Goal: Task Accomplishment & Management: Manage account settings

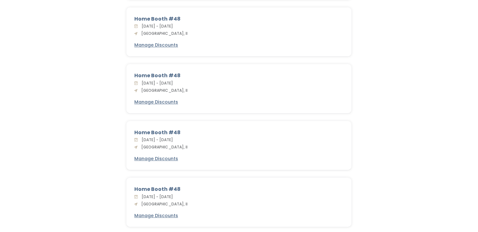
scroll to position [602, 0]
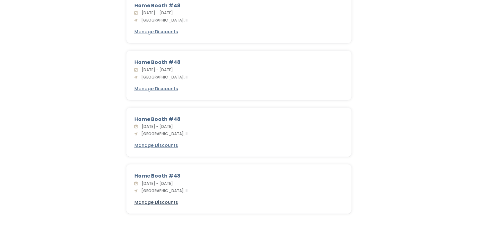
click at [155, 199] on u "Manage Discounts" at bounding box center [156, 202] width 44 height 6
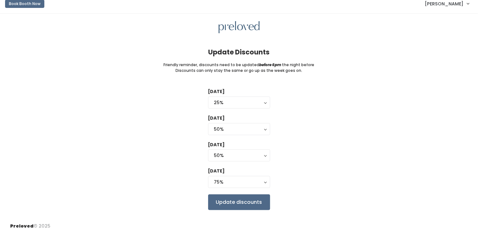
scroll to position [7, 0]
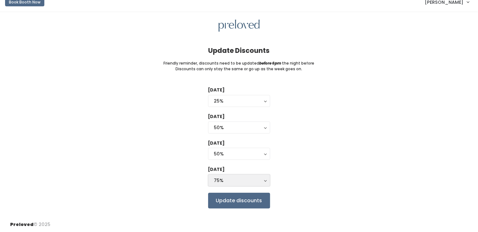
click at [258, 180] on div "75%" at bounding box center [239, 180] width 50 height 7
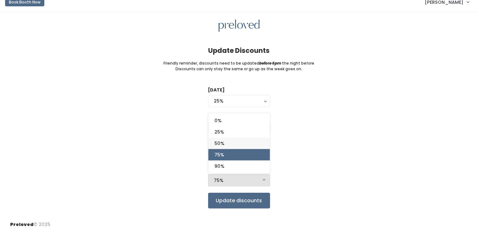
click at [218, 142] on span "50%" at bounding box center [220, 143] width 10 height 7
select select "50%"
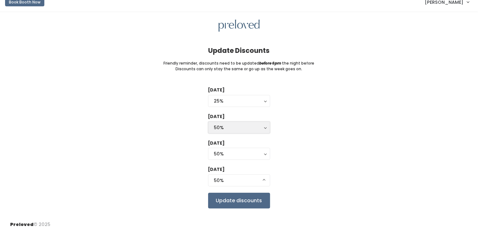
click at [265, 127] on button "50%" at bounding box center [239, 128] width 62 height 12
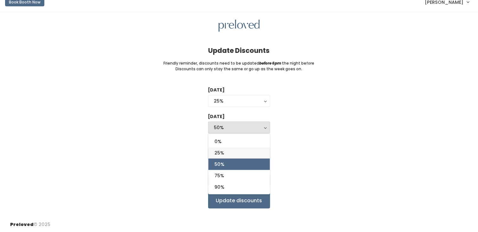
click at [218, 152] on span "25%" at bounding box center [220, 152] width 10 height 7
select select "25%"
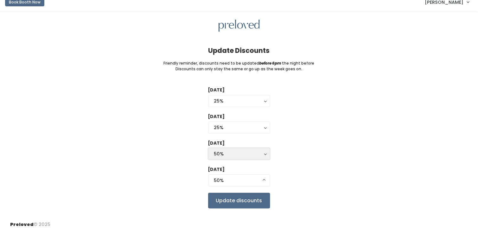
click at [264, 152] on button "50%" at bounding box center [239, 154] width 62 height 12
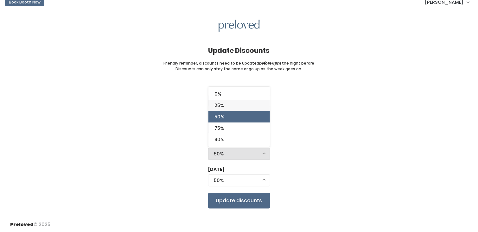
click at [217, 105] on span "25%" at bounding box center [220, 105] width 10 height 7
select select "25%"
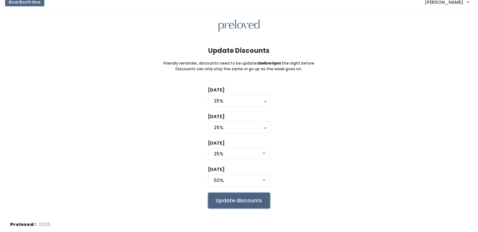
click at [235, 200] on input "Update discounts" at bounding box center [239, 201] width 62 height 16
